Goal: Information Seeking & Learning: Compare options

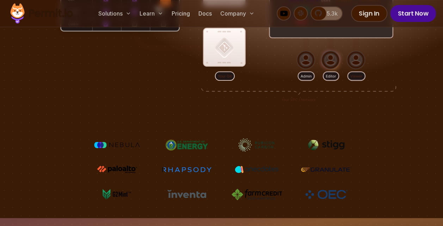
scroll to position [141, 0]
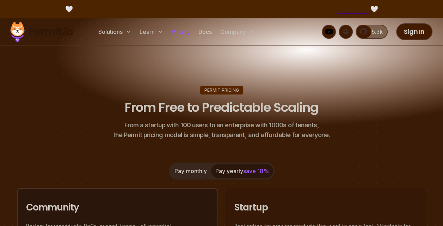
click at [183, 34] on link "Pricing" at bounding box center [181, 32] width 24 height 14
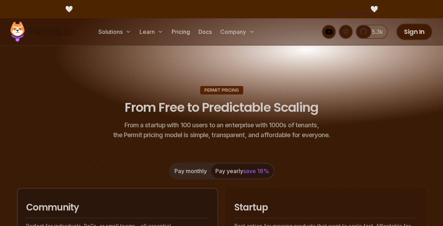
scroll to position [70, 0]
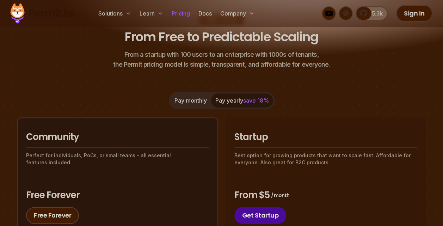
click at [177, 13] on link "Pricing" at bounding box center [181, 13] width 24 height 14
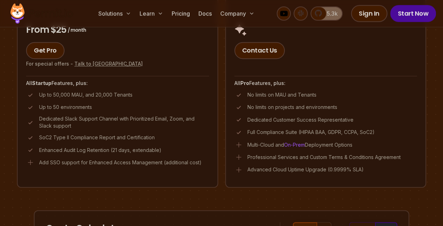
scroll to position [529, 0]
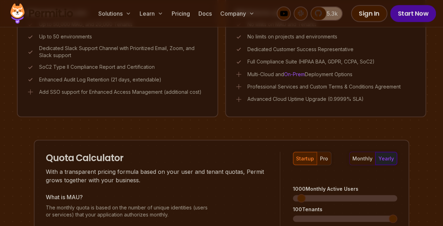
click at [321, 154] on button "pro" at bounding box center [324, 158] width 14 height 13
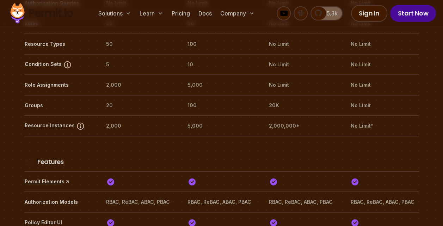
scroll to position [1263, 0]
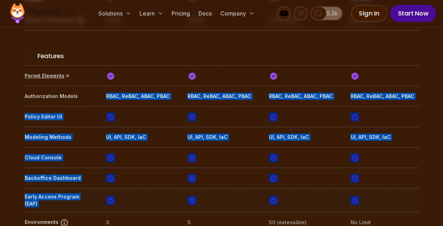
drag, startPoint x: 102, startPoint y: 75, endPoint x: 380, endPoint y: 186, distance: 298.6
click at [380, 188] on tr "Early Access Program (EAP)" at bounding box center [221, 200] width 395 height 24
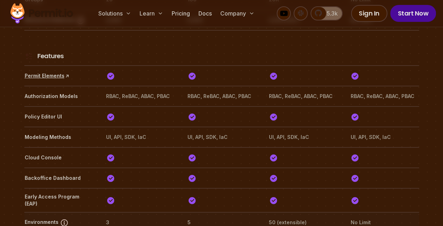
click at [381, 217] on th "No Limit" at bounding box center [384, 222] width 69 height 11
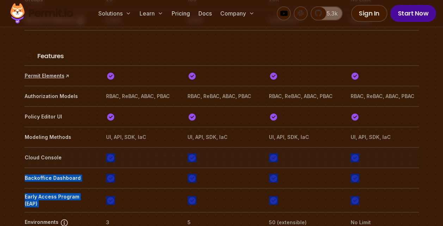
drag, startPoint x: 363, startPoint y: 172, endPoint x: 107, endPoint y: 140, distance: 258.2
click at [108, 153] on img at bounding box center [110, 157] width 9 height 9
click at [106, 153] on img at bounding box center [110, 157] width 9 height 9
click at [321, 167] on tr "Backoffice Dashboard" at bounding box center [221, 177] width 395 height 20
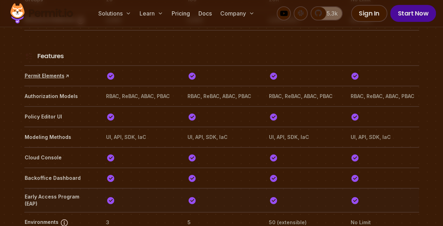
click at [397, 193] on th at bounding box center [384, 200] width 69 height 15
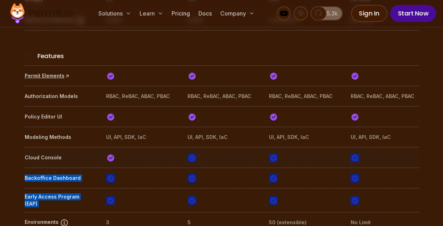
drag, startPoint x: 365, startPoint y: 177, endPoint x: 256, endPoint y: 135, distance: 116.4
drag, startPoint x: 256, startPoint y: 135, endPoint x: 345, endPoint y: 139, distance: 88.5
click at [345, 147] on tr "Cloud Console" at bounding box center [221, 157] width 395 height 20
click at [377, 188] on tr "Early Access Program (EAP)" at bounding box center [221, 200] width 395 height 24
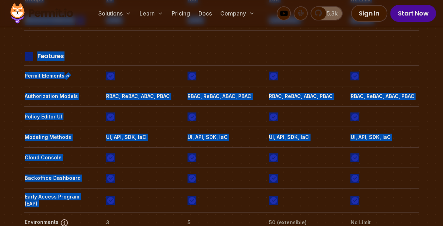
drag, startPoint x: 366, startPoint y: 175, endPoint x: 16, endPoint y: 133, distance: 352.8
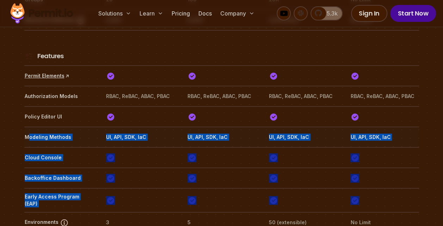
drag, startPoint x: 367, startPoint y: 178, endPoint x: 27, endPoint y: 115, distance: 346.3
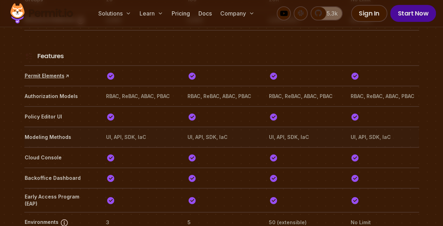
click at [26, 131] on th "Modeling Methods" at bounding box center [58, 136] width 69 height 11
drag, startPoint x: 26, startPoint y: 117, endPoint x: 346, endPoint y: 148, distance: 321.8
click at [346, 167] on tr "Backoffice Dashboard" at bounding box center [221, 177] width 395 height 20
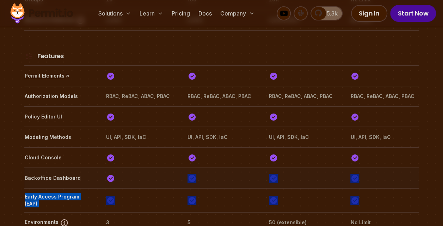
drag, startPoint x: 362, startPoint y: 185, endPoint x: 259, endPoint y: 159, distance: 106.7
drag, startPoint x: 259, startPoint y: 159, endPoint x: 258, endPoint y: 170, distance: 11.0
click at [258, 188] on tr "Early Access Program (EAP)" at bounding box center [221, 200] width 395 height 24
click at [253, 193] on th at bounding box center [221, 200] width 69 height 15
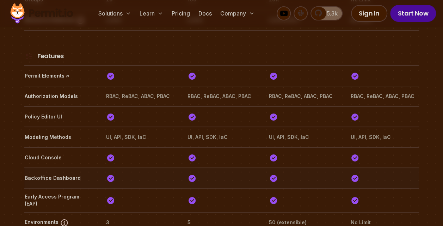
click at [151, 167] on tr "Backoffice Dashboard" at bounding box center [221, 177] width 395 height 20
click at [57, 172] on th "Backoffice Dashboard" at bounding box center [58, 177] width 69 height 11
click at [64, 172] on th "Backoffice Dashboard" at bounding box center [58, 177] width 69 height 11
drag, startPoint x: 64, startPoint y: 158, endPoint x: 108, endPoint y: 156, distance: 44.4
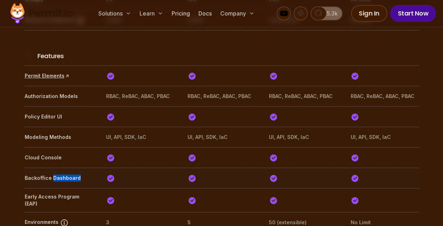
click at [108, 174] on img at bounding box center [110, 178] width 9 height 9
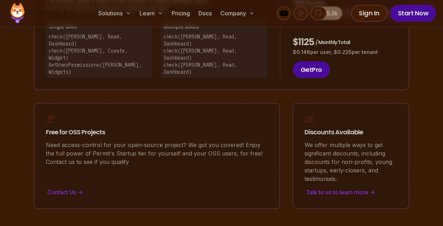
scroll to position [629, 0]
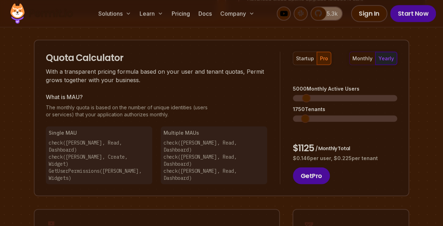
click at [208, 141] on p "check(Betty, Read, Dashboard) check(John, Read, Dashboard) check(Jeff, Read, Da…" at bounding box center [214, 160] width 101 height 42
click at [109, 150] on p "check(John, Read, Dashboard) check(John, Create, Widget) GetUserPermissions(Joh…" at bounding box center [99, 160] width 101 height 42
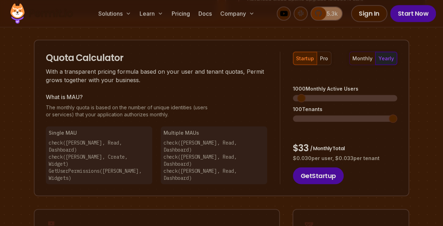
click at [334, 16] on span "5.3k" at bounding box center [329, 13] width 15 height 8
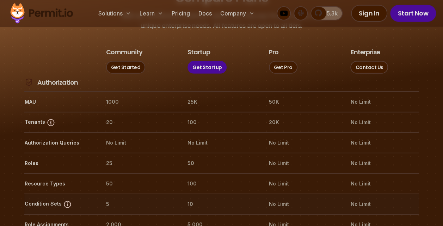
scroll to position [875, 0]
